Goal: Information Seeking & Learning: Check status

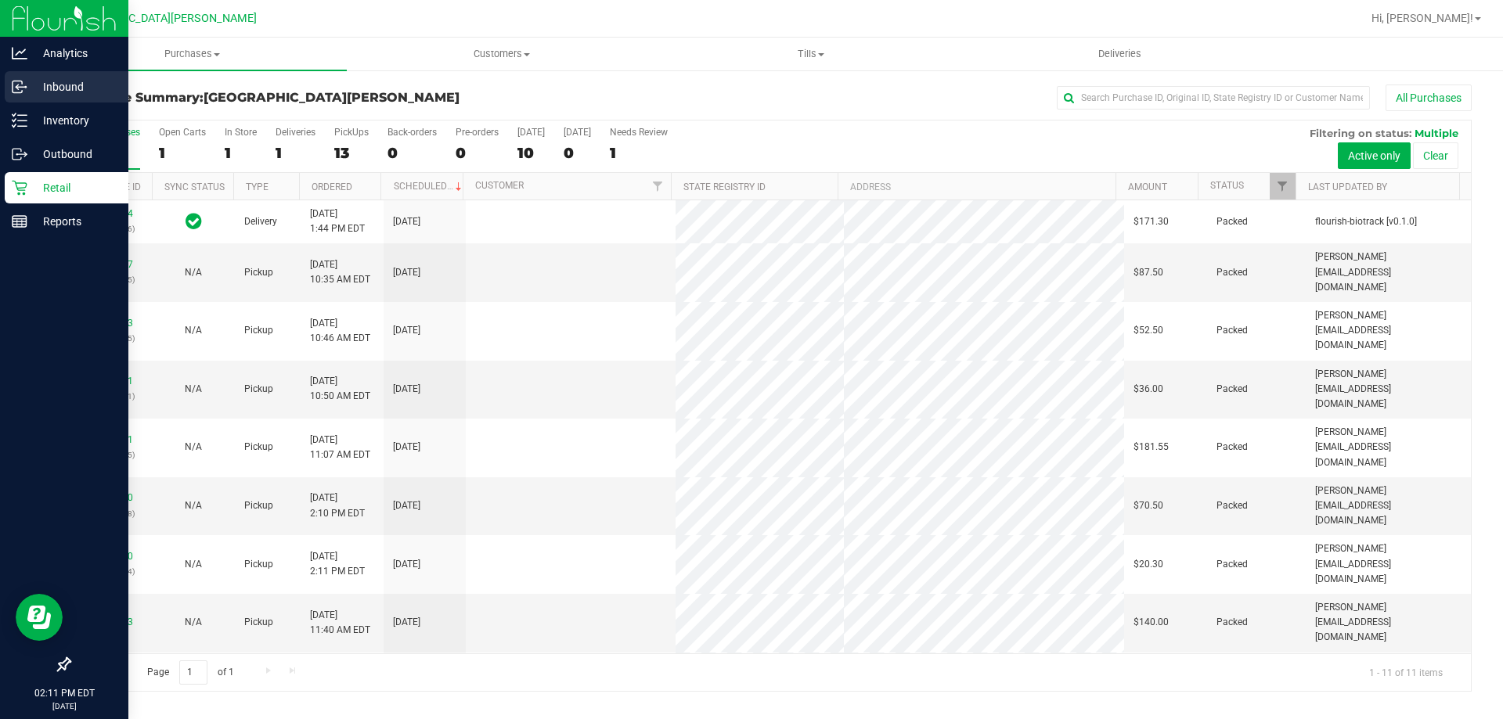
click at [84, 88] on p "Inbound" at bounding box center [74, 86] width 94 height 19
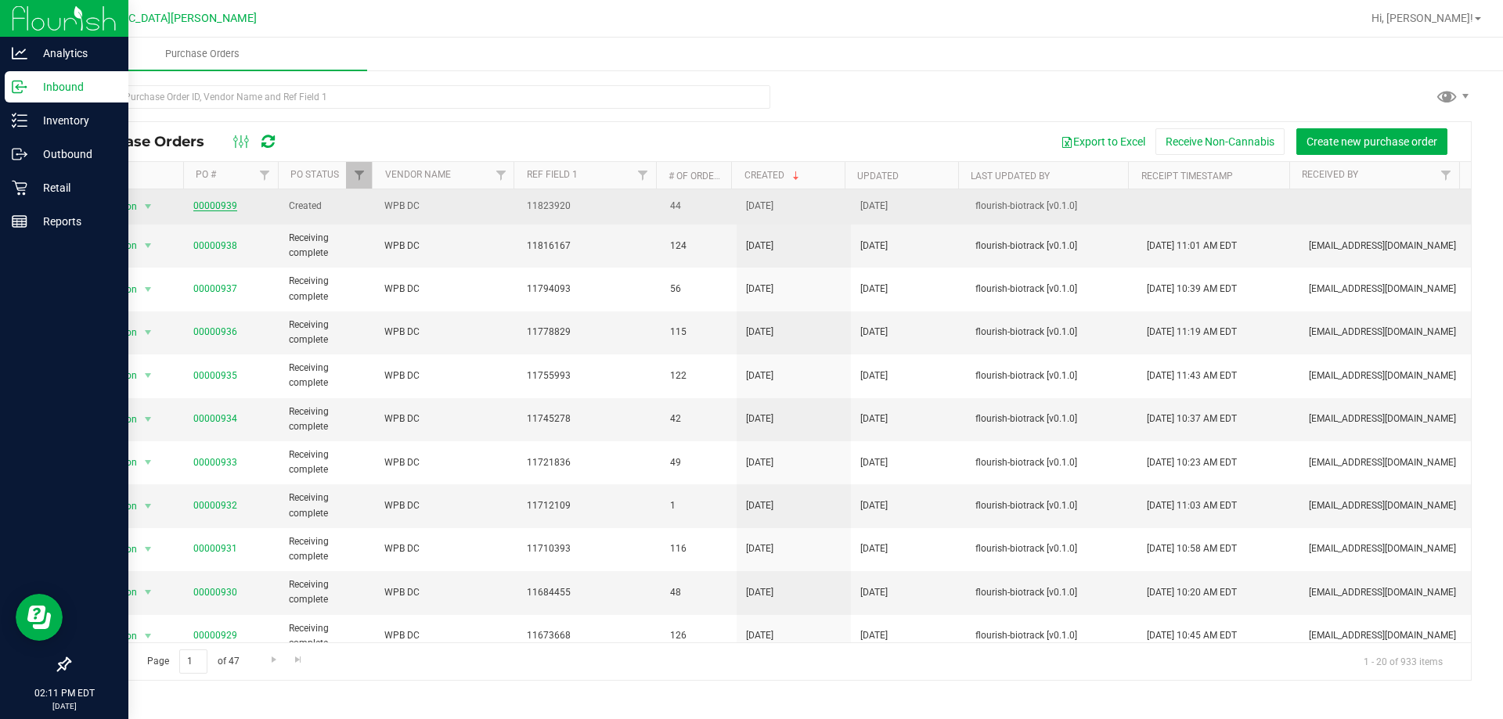
click at [196, 204] on link "00000939" at bounding box center [215, 205] width 44 height 11
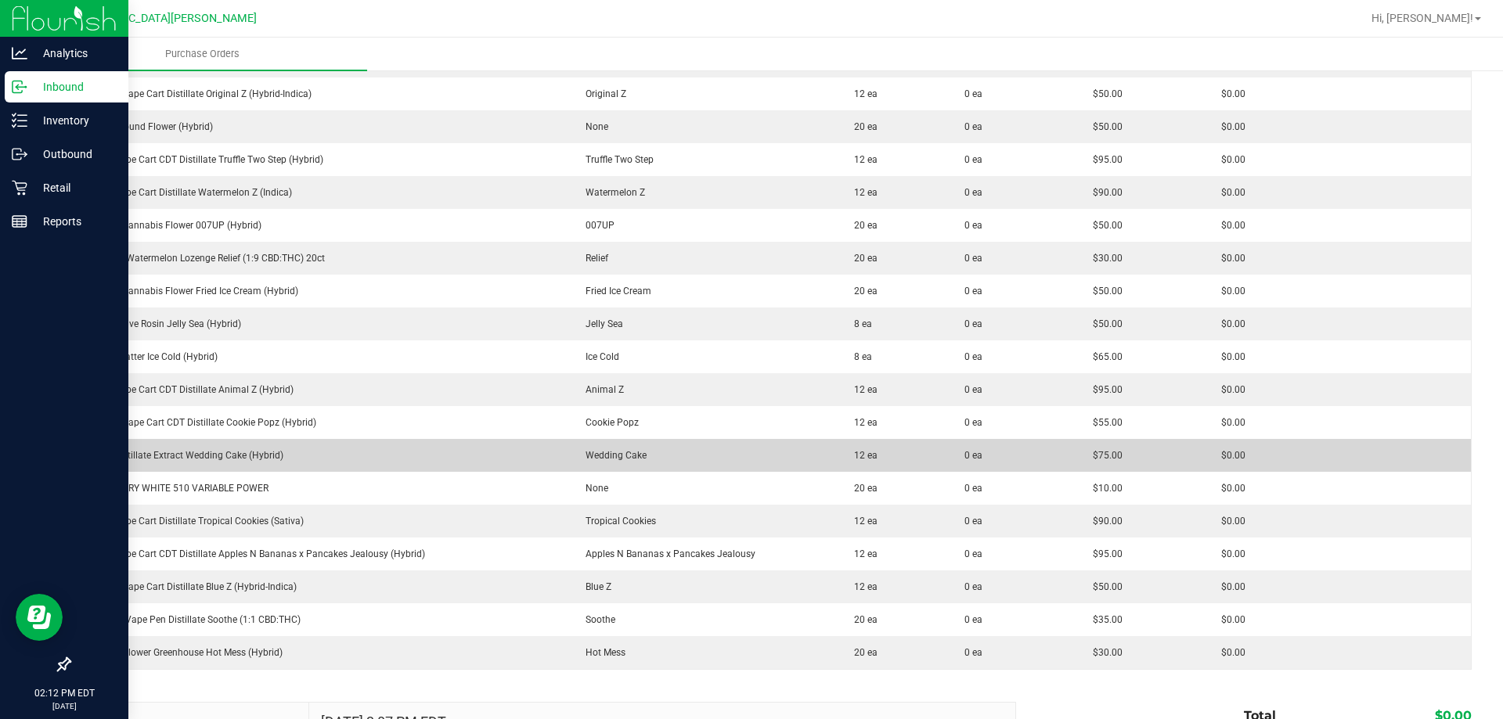
scroll to position [1174, 0]
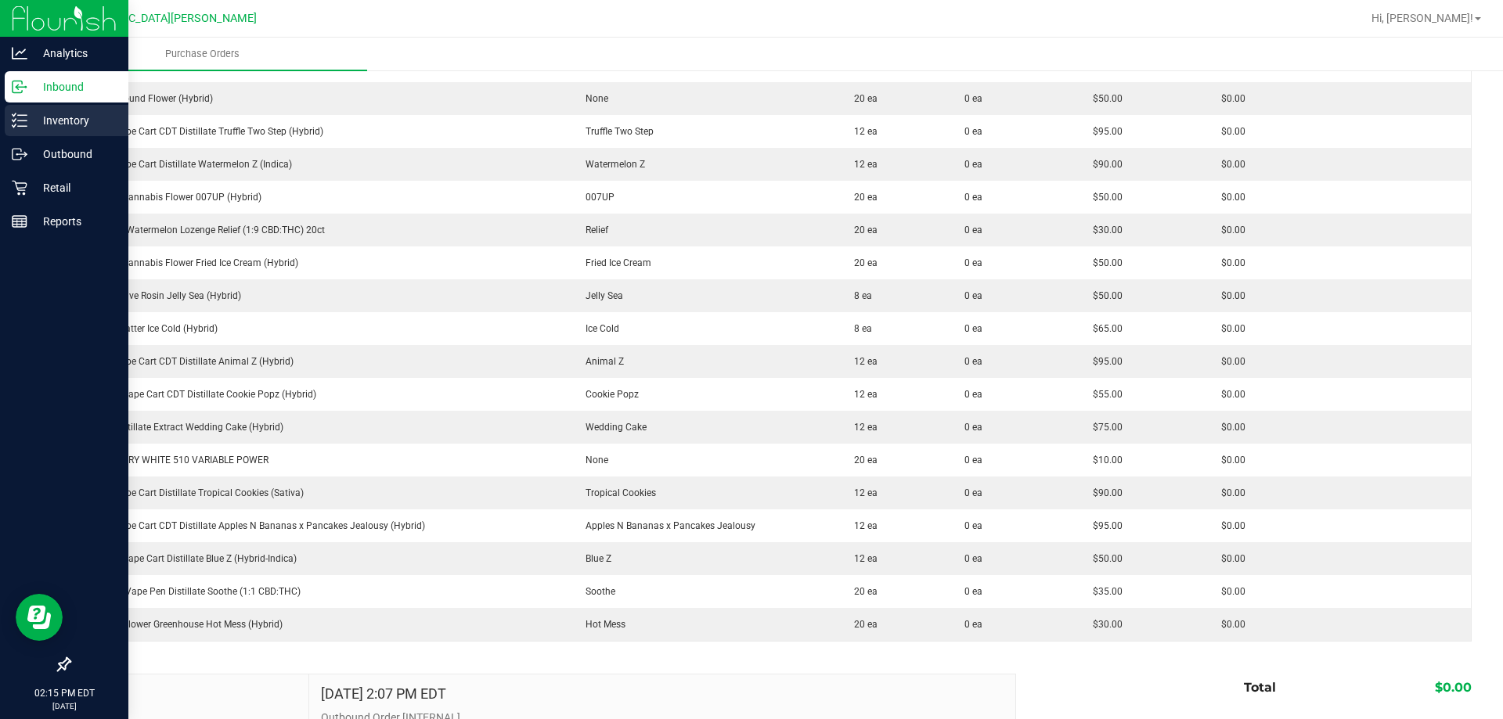
click at [79, 126] on p "Inventory" at bounding box center [74, 120] width 94 height 19
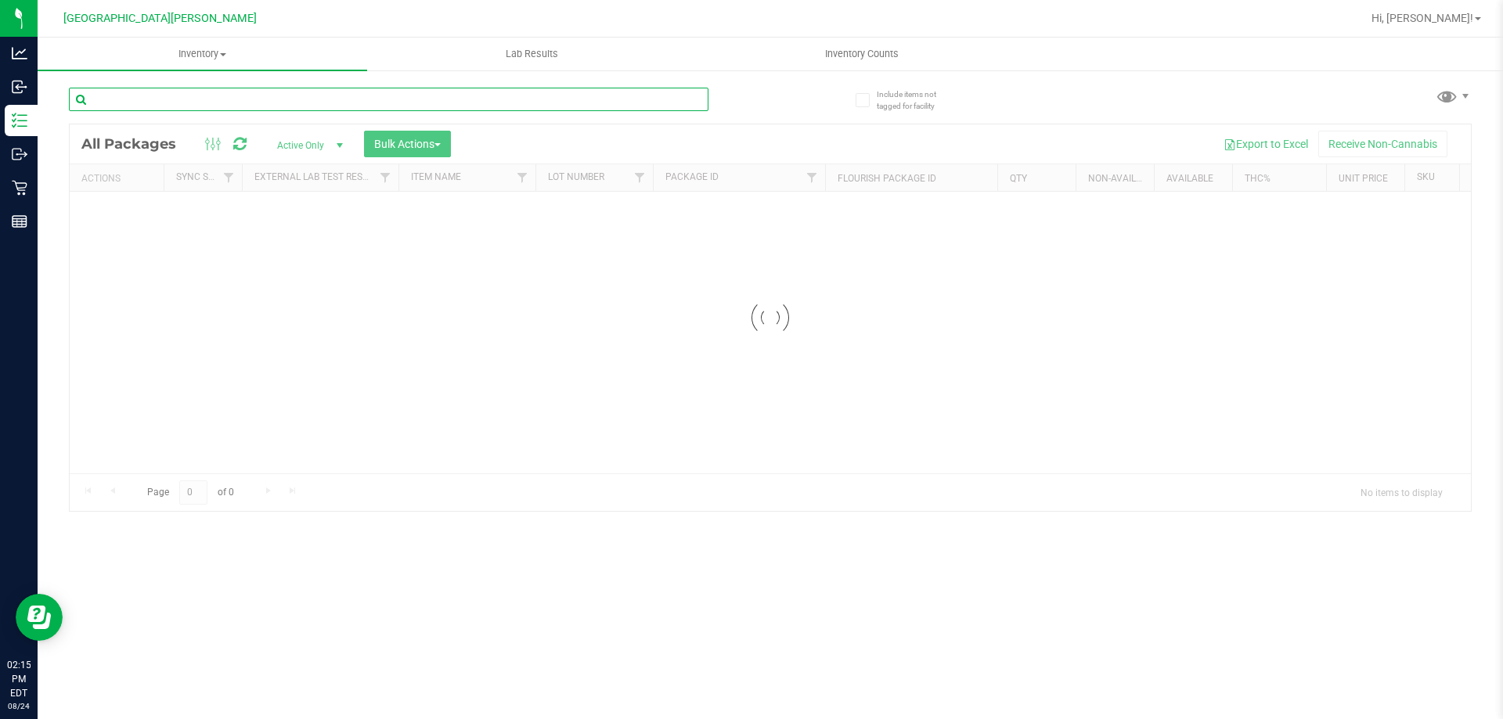
click at [279, 95] on div "Inventory All packages All inventory Waste log Create inventory Lab Results Inv…" at bounding box center [770, 379] width 1465 height 682
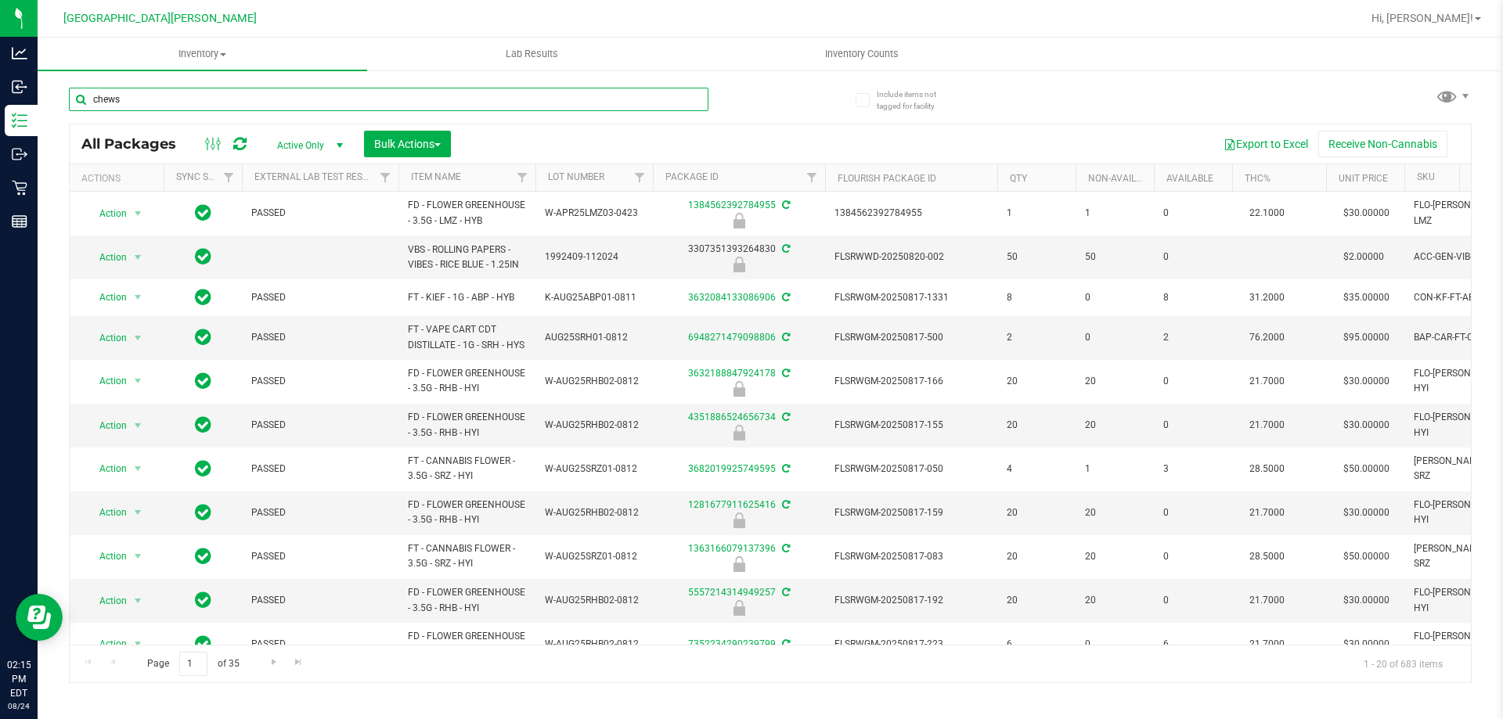
type input "chews"
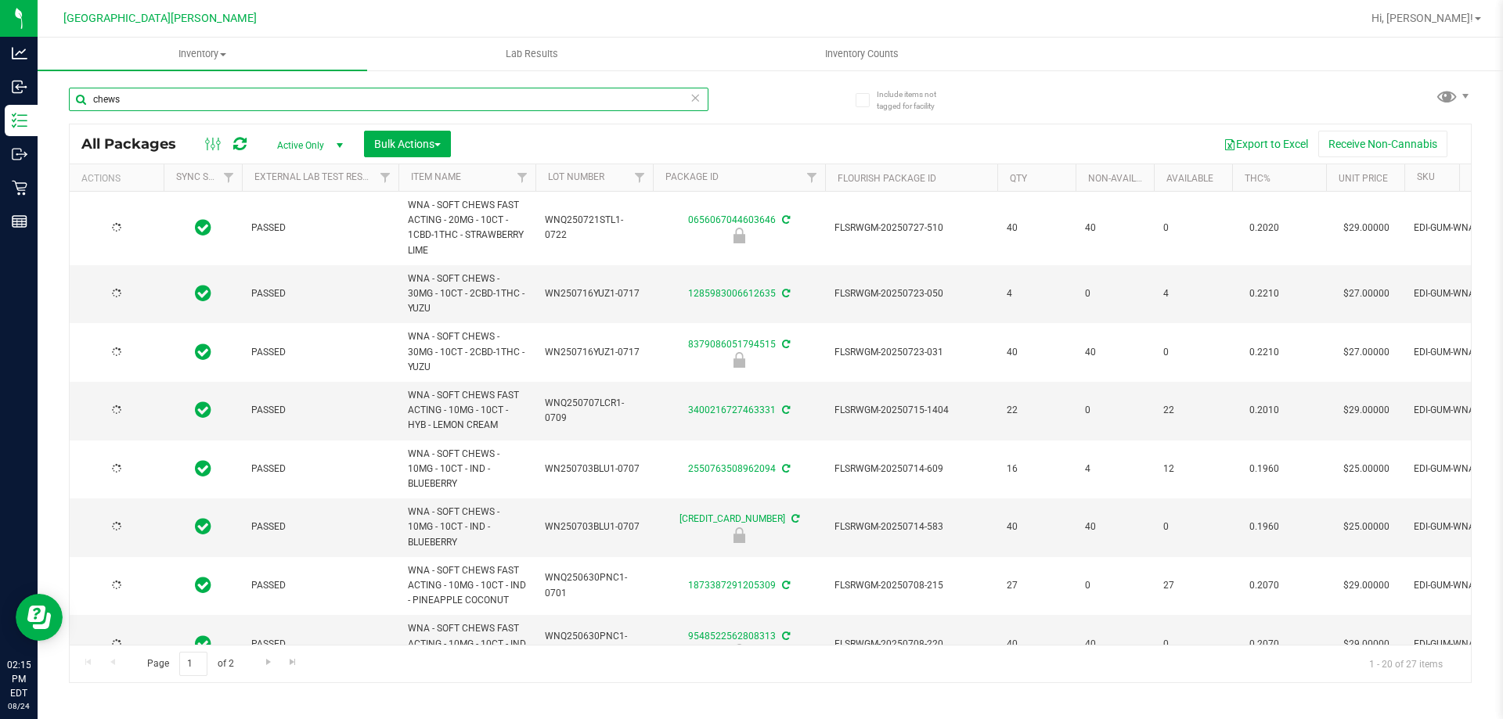
type input "2026-07-21"
type input "2026-07-16"
type input "2026-07-07"
type input "2026-07-03"
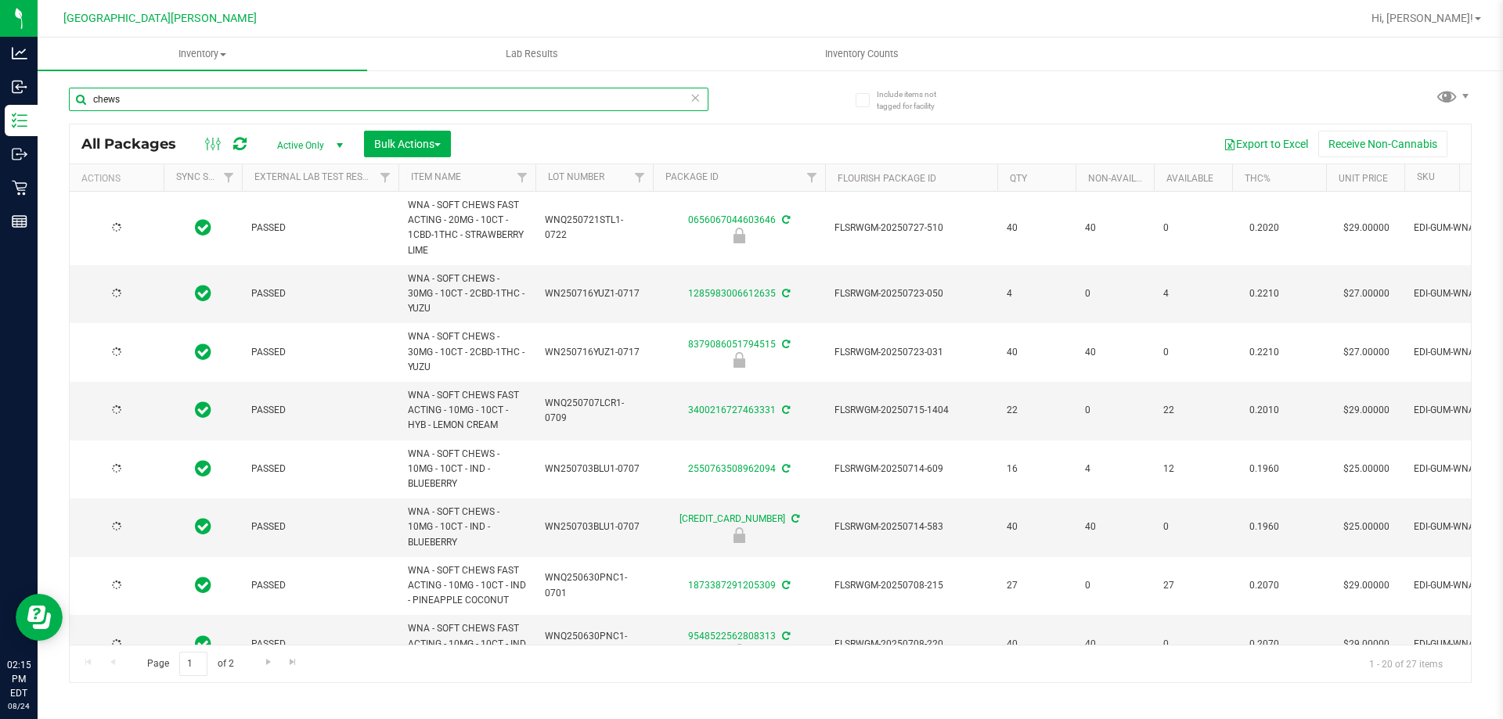
type input "2026-07-03"
type input "2026-06-30"
type input "2026-06-25"
type input "2026-06-23"
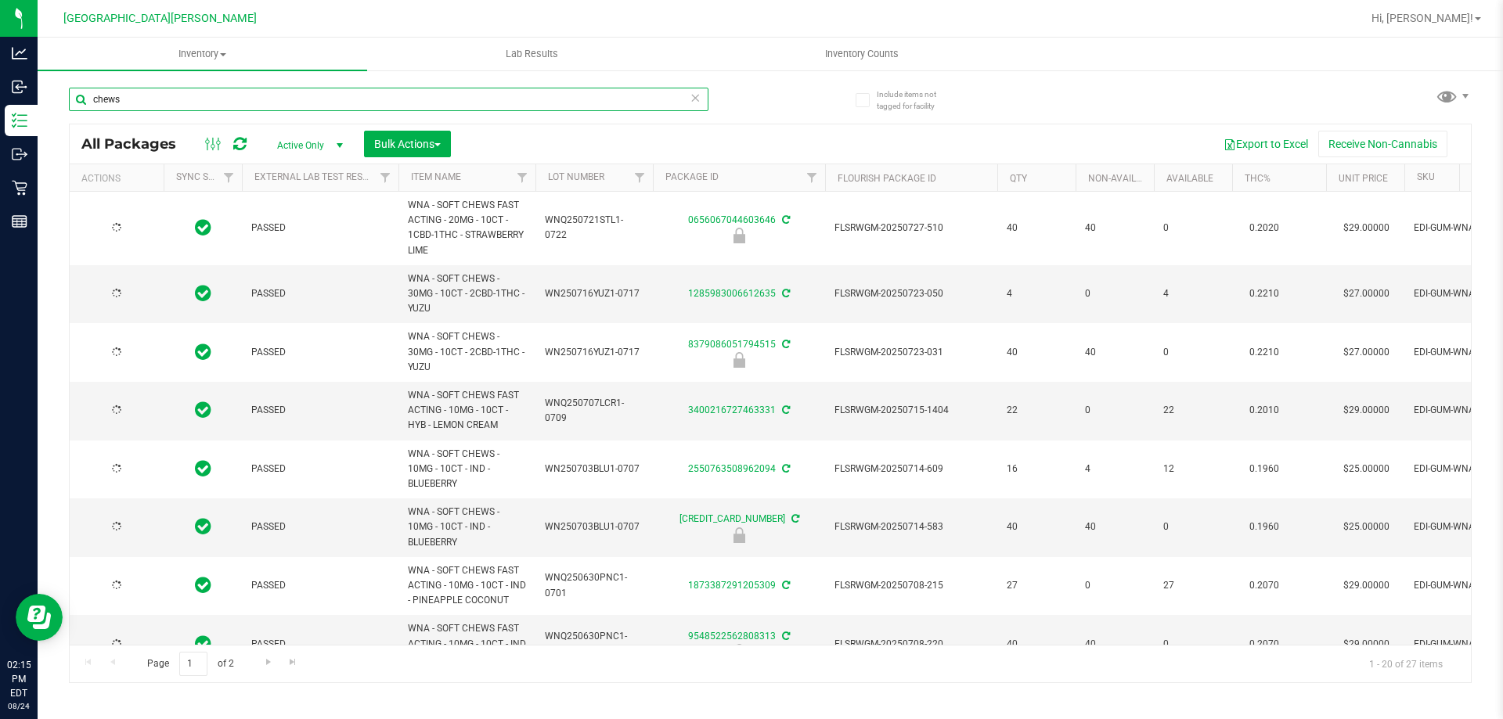
type input "2026-06-23"
type input "2026-06-18"
type input "2025-12-16"
type input "2026-06-11"
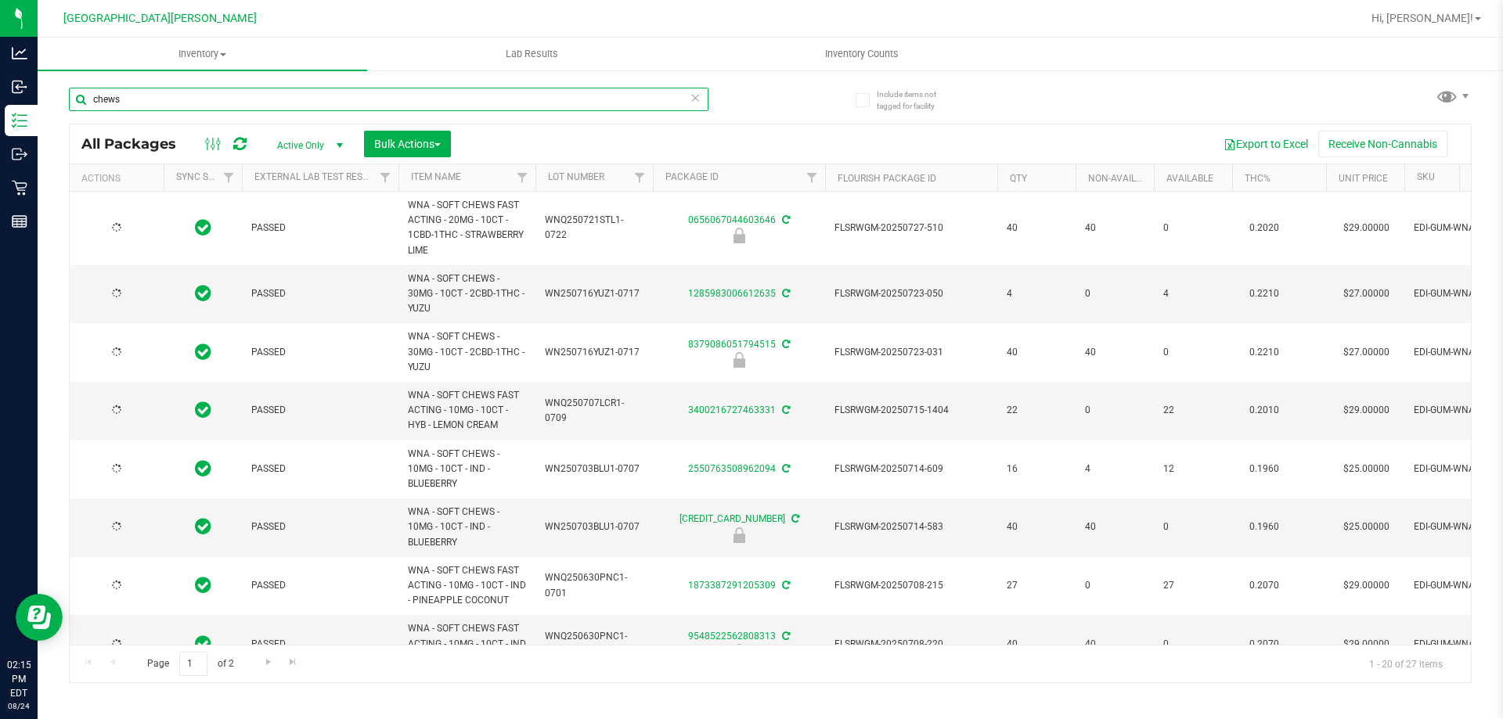
type input "2025-12-15"
type input "2025-12-09"
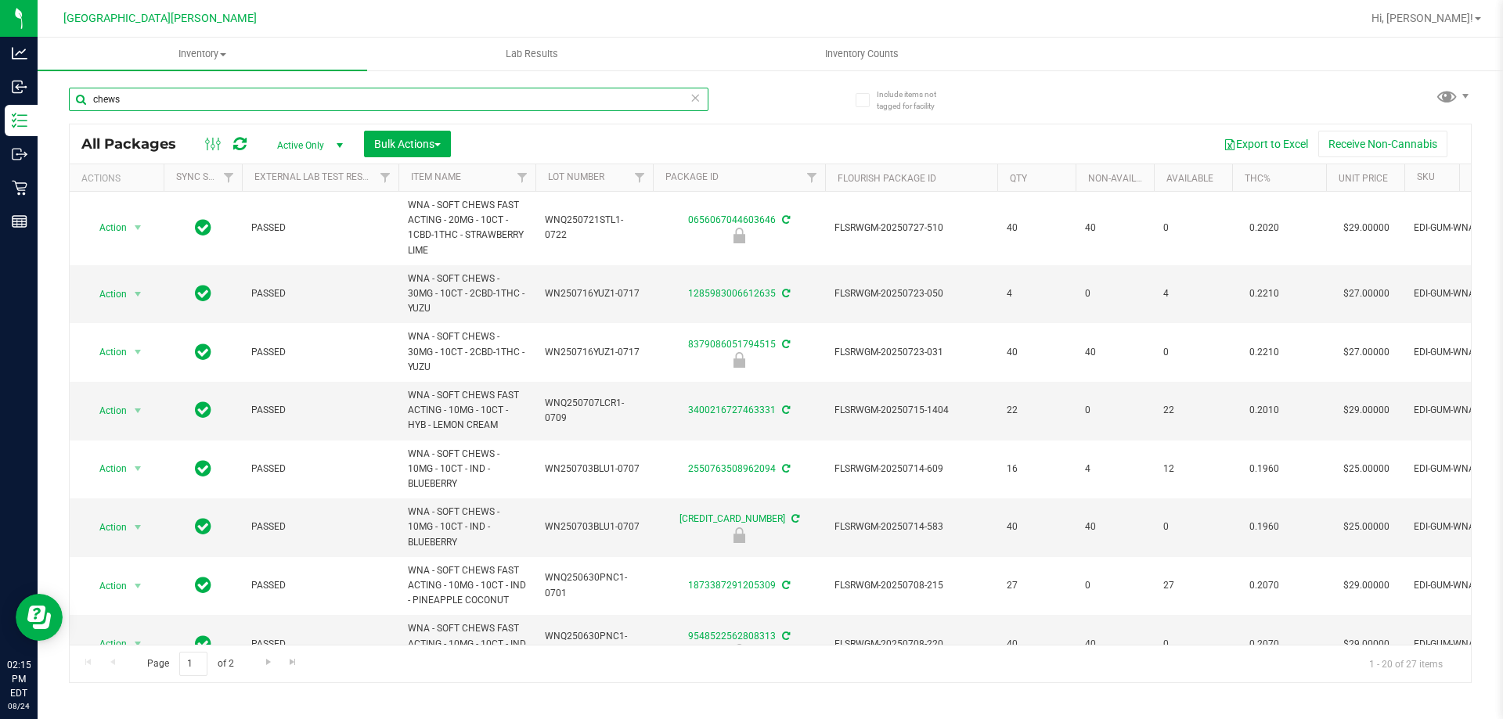
scroll to position [548, 0]
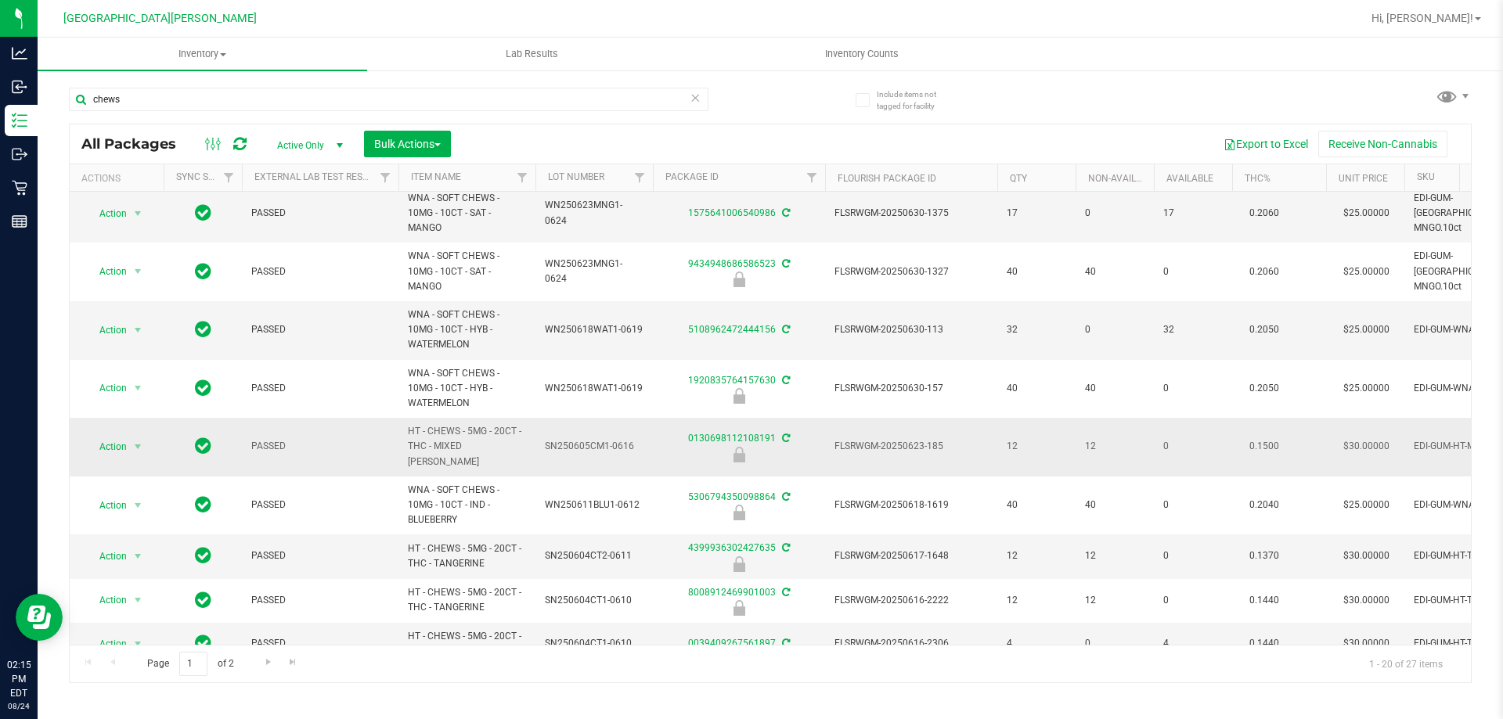
click at [468, 424] on span "HT - CHEWS - 5MG - 20CT - THC - MIXED BERRY" at bounding box center [467, 446] width 118 height 45
copy tr "HT - CHEWS - 5MG - 20CT - THC - MIXED BERRY"
click at [207, 102] on input "chews" at bounding box center [388, 99] width 639 height 23
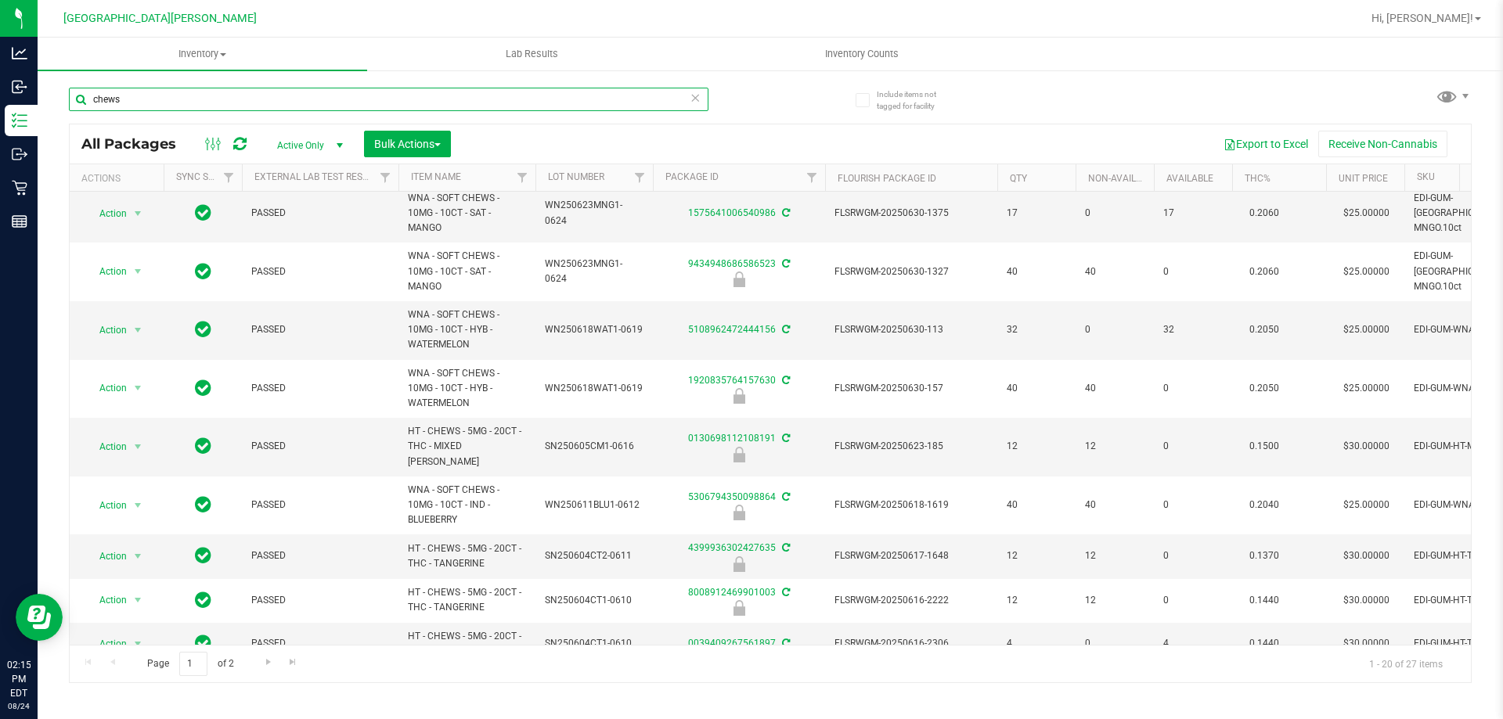
click at [207, 102] on input "chews" at bounding box center [388, 99] width 639 height 23
paste input "HT - CHEWS - 5MG - 20CT - THC - MIXED BERRY"
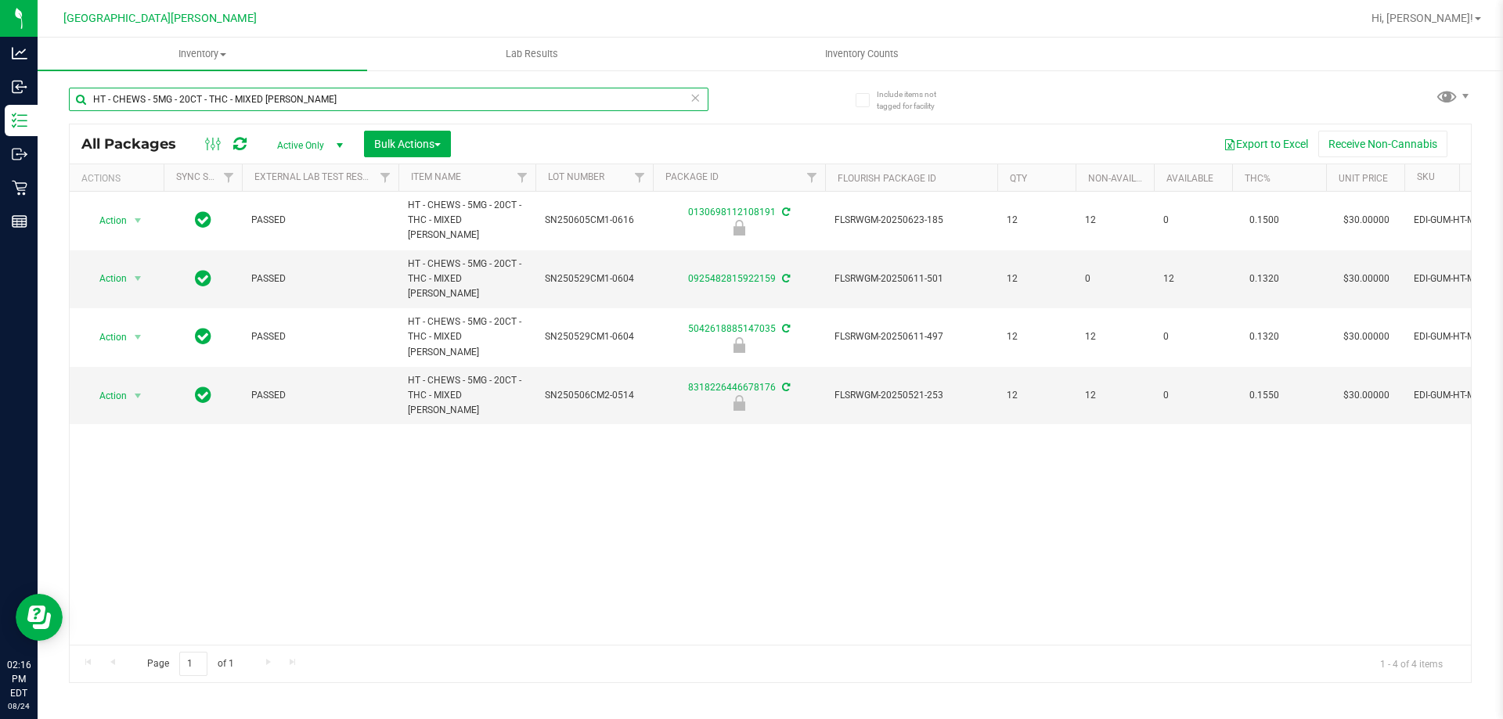
click at [318, 97] on input "HT - CHEWS - 5MG - 20CT - THC - MIXED BERRY" at bounding box center [388, 99] width 639 height 23
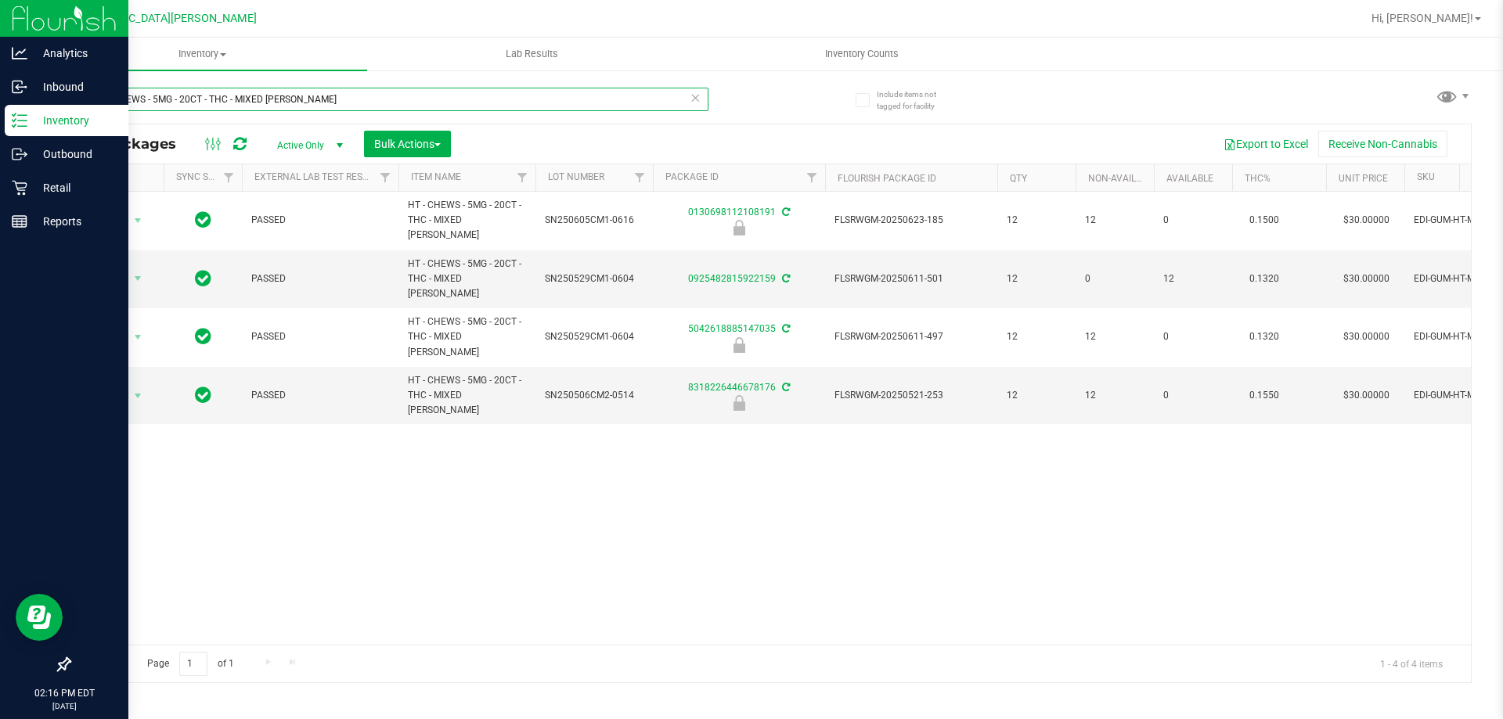
type input "HT - CHEWS - 5MG - 20CT - THC - MIXED BERRY"
click at [61, 182] on p "Retail" at bounding box center [74, 187] width 94 height 19
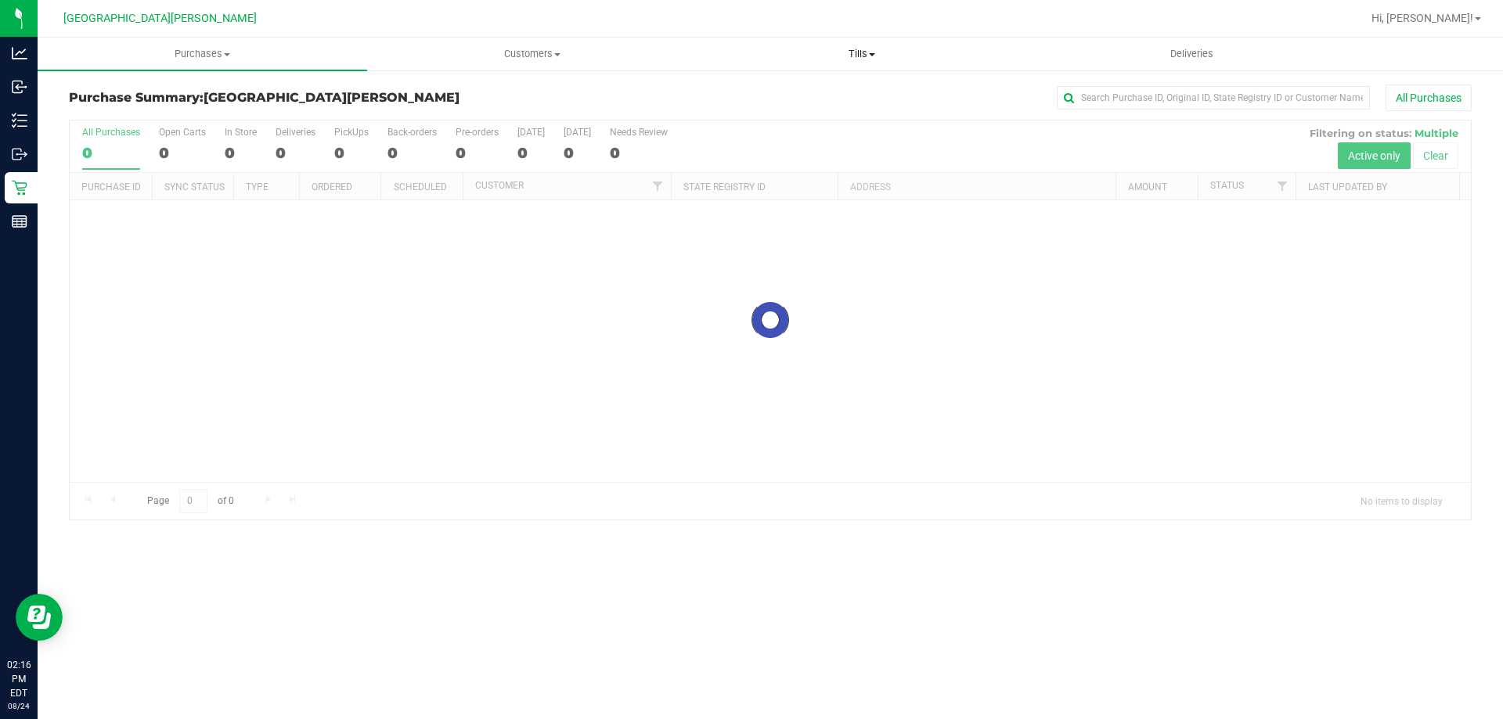
click at [875, 49] on span "Tills" at bounding box center [861, 54] width 328 height 14
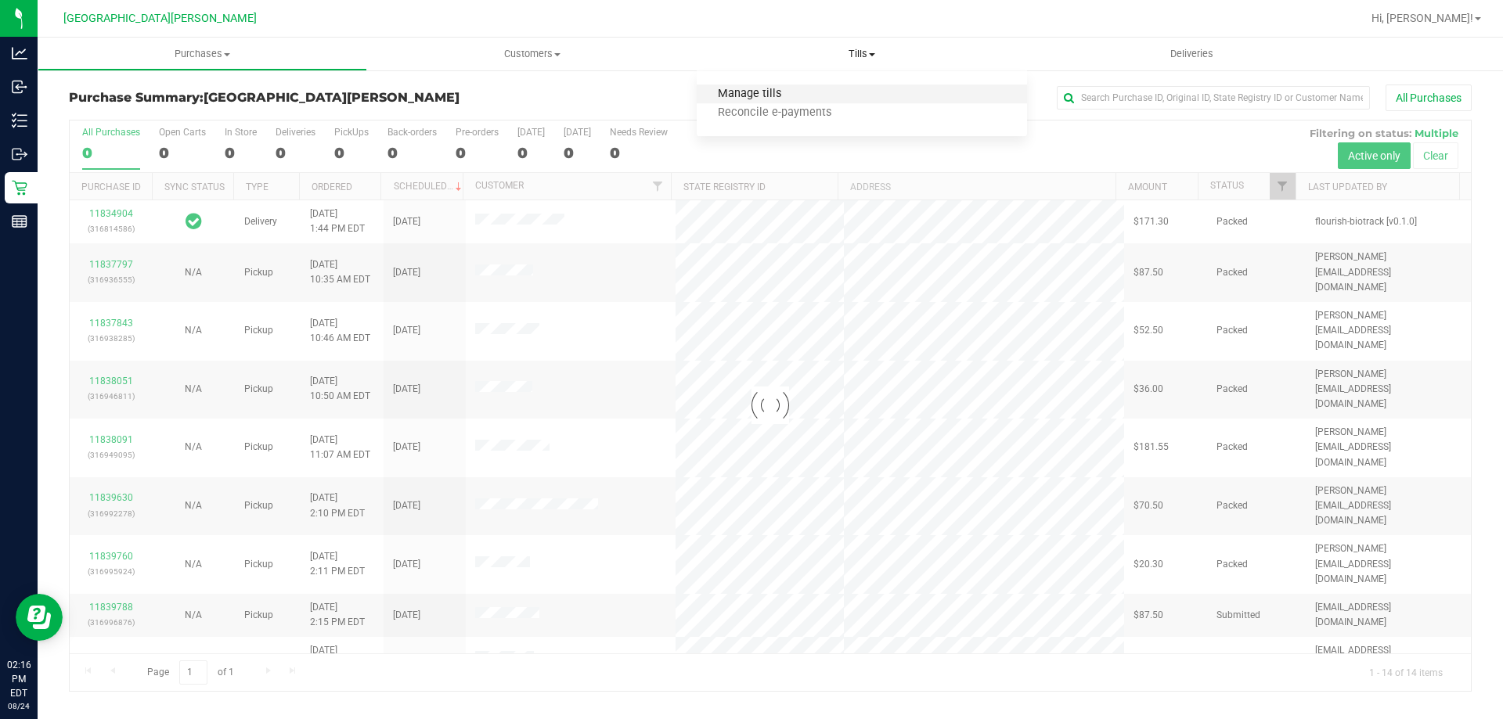
click at [754, 95] on span "Manage tills" at bounding box center [749, 94] width 106 height 13
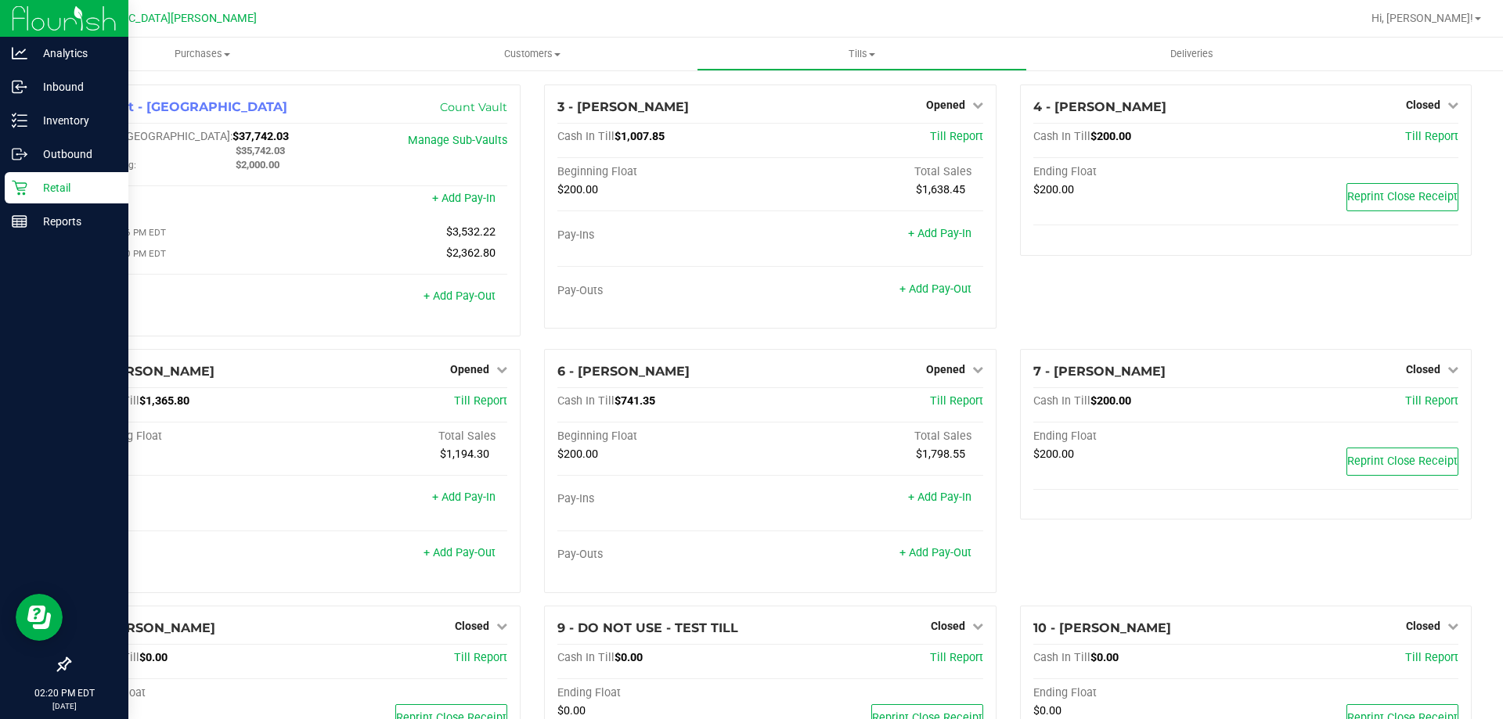
click at [59, 199] on div "Retail" at bounding box center [67, 187] width 124 height 31
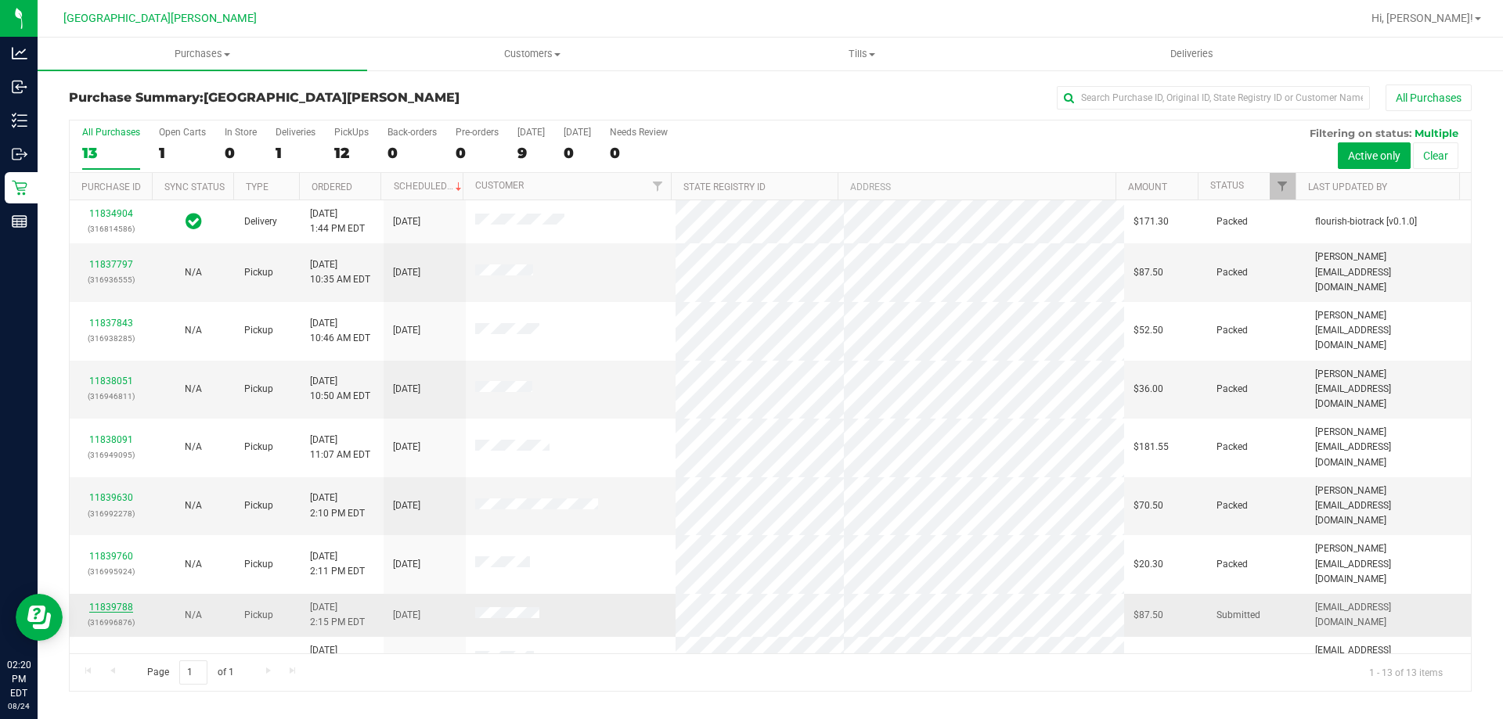
click at [95, 602] on link "11839788" at bounding box center [111, 607] width 44 height 11
